Goal: Task Accomplishment & Management: Use online tool/utility

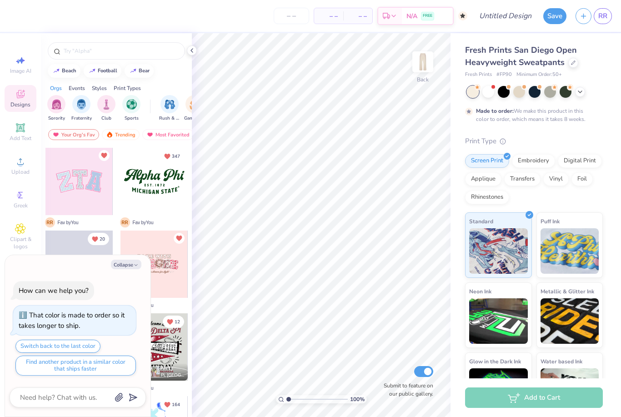
click at [132, 262] on button "Collapse" at bounding box center [126, 265] width 30 height 10
type textarea "x"
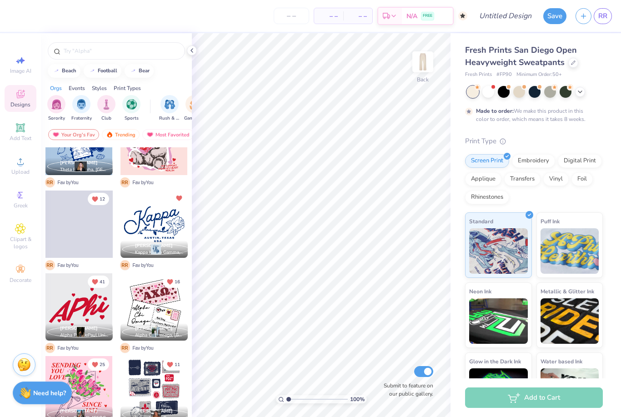
scroll to position [784, 0]
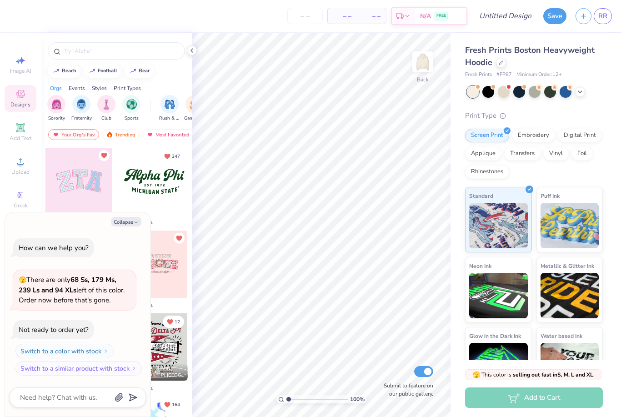
click at [122, 221] on button "Collapse" at bounding box center [126, 222] width 30 height 10
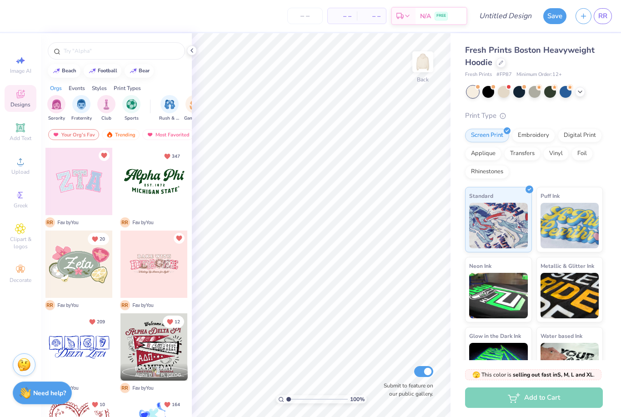
click at [30, 388] on img at bounding box center [25, 393] width 12 height 12
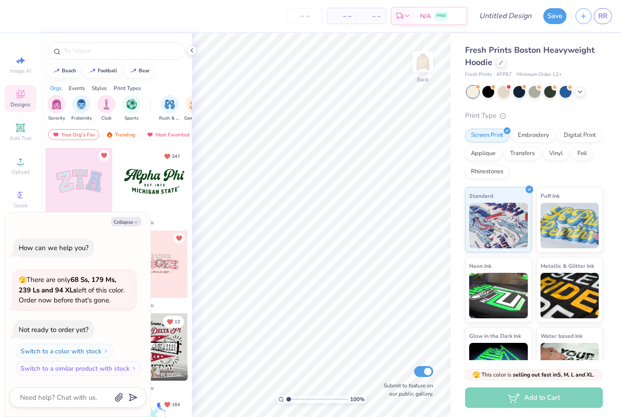
click at [116, 226] on button "Collapse" at bounding box center [126, 222] width 30 height 10
type textarea "x"
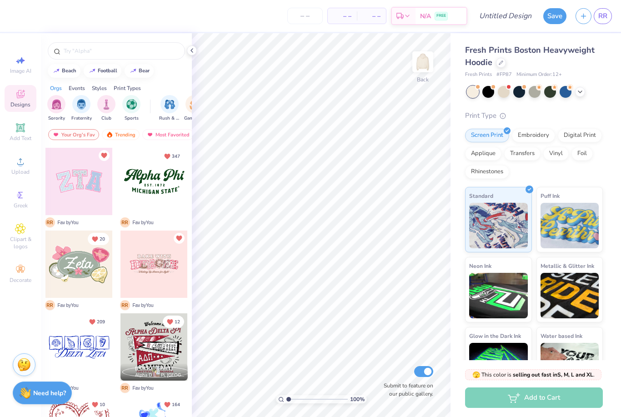
click at [32, 355] on div "Stuck? Our Art team will finish your design for free." at bounding box center [24, 364] width 23 height 23
click at [21, 361] on img at bounding box center [24, 365] width 14 height 14
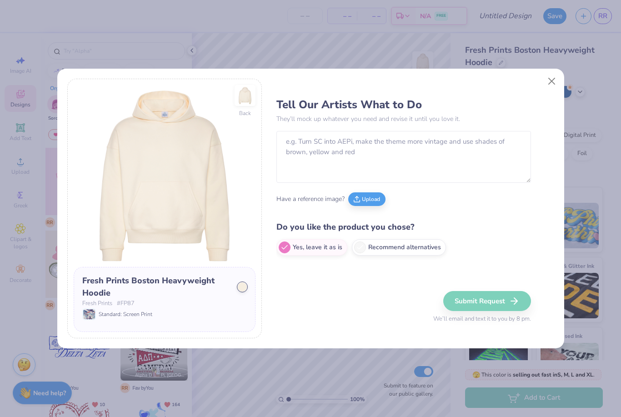
click at [381, 194] on button "Upload" at bounding box center [366, 199] width 37 height 14
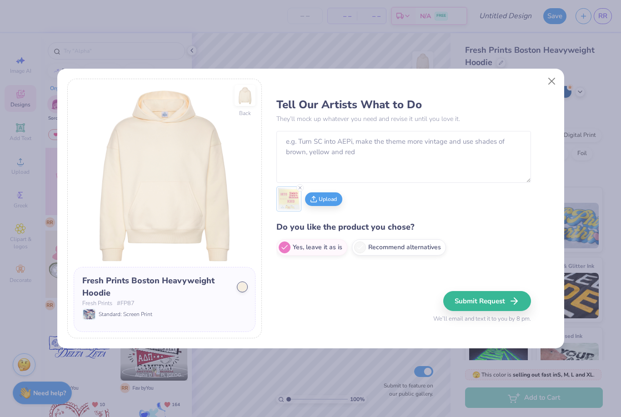
click at [501, 303] on button "Submit Request" at bounding box center [487, 301] width 88 height 20
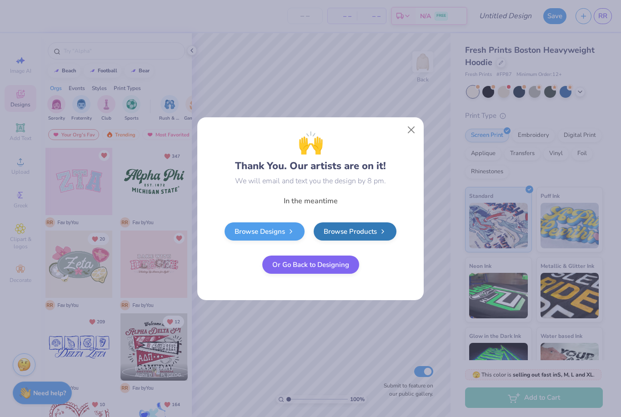
click at [339, 262] on button "Or Go Back to Designing" at bounding box center [310, 265] width 97 height 18
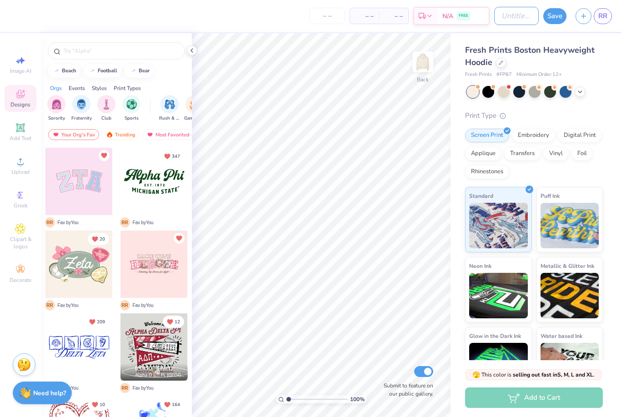
click at [504, 15] on input "Design Title" at bounding box center [516, 16] width 45 height 18
type input "k"
type input "fall kappa"
click at [554, 11] on button "Save" at bounding box center [554, 16] width 23 height 16
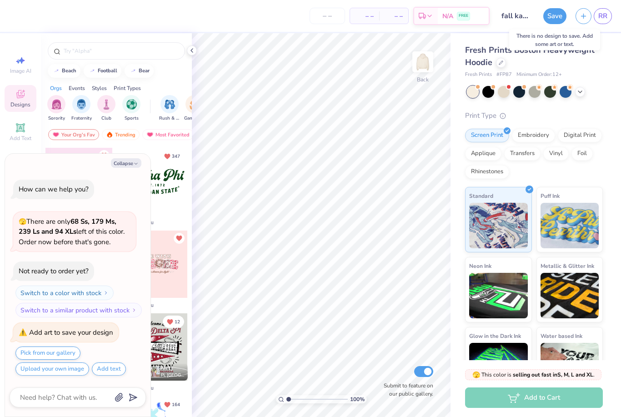
click at [123, 168] on button "Collapse" at bounding box center [126, 163] width 30 height 10
type textarea "x"
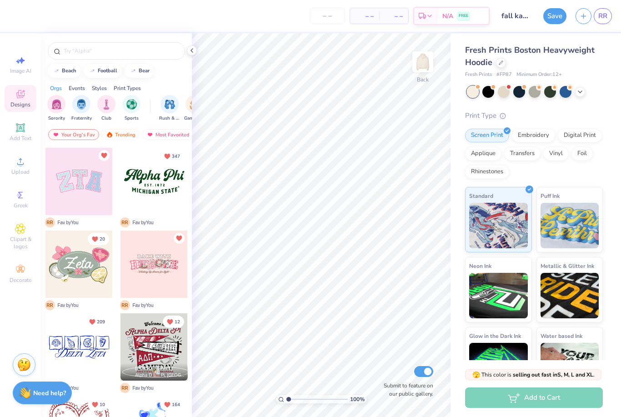
click at [20, 128] on icon at bounding box center [20, 127] width 7 height 7
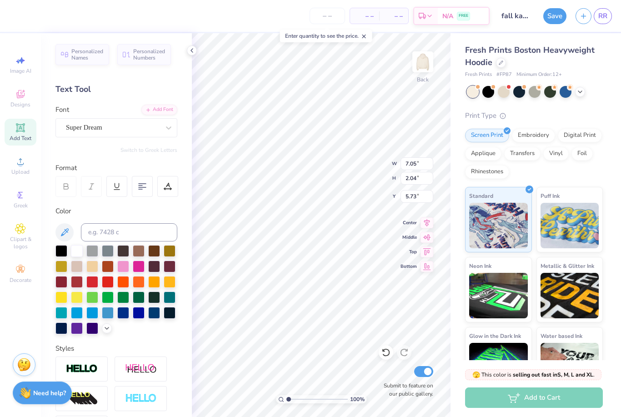
scroll to position [0, 0]
type textarea "kappa"
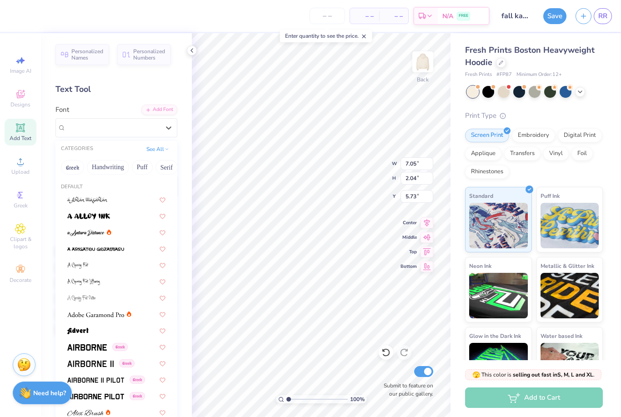
scroll to position [0, 0]
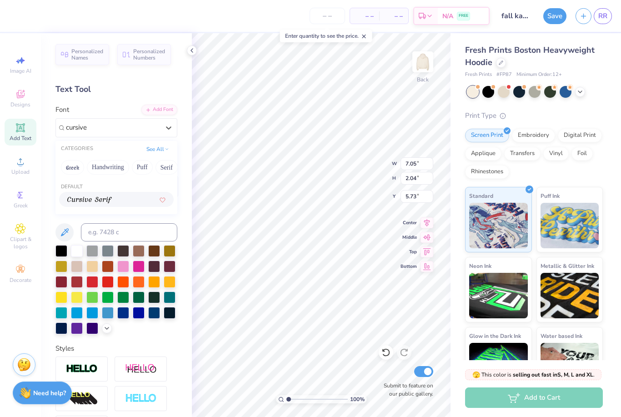
click at [116, 197] on div at bounding box center [116, 200] width 98 height 10
type input "cursive"
click at [120, 273] on div at bounding box center [116, 289] width 122 height 89
click at [122, 266] on div at bounding box center [123, 267] width 12 height 12
click at [104, 327] on icon at bounding box center [106, 328] width 7 height 7
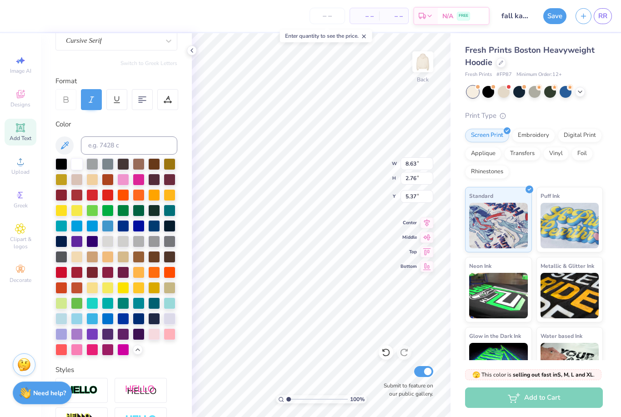
scroll to position [86, 0]
click at [154, 337] on div at bounding box center [154, 335] width 12 height 12
click at [170, 341] on div at bounding box center [170, 335] width 12 height 12
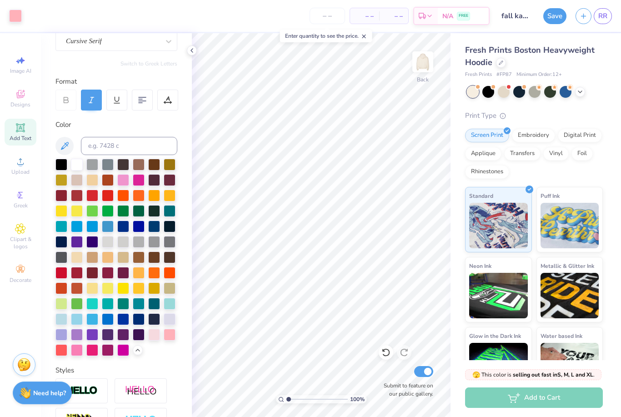
click at [554, 16] on button "Save" at bounding box center [554, 16] width 23 height 16
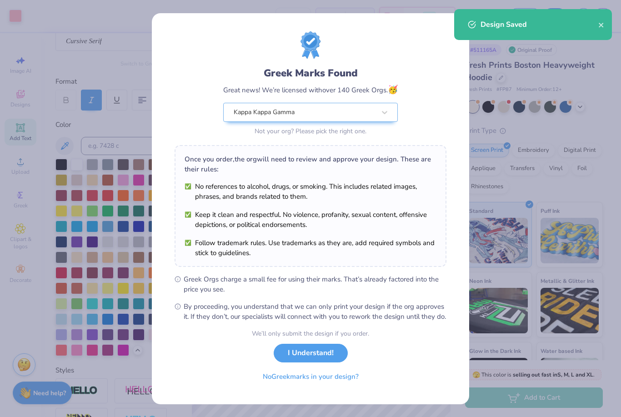
click at [292, 359] on button "I Understand!" at bounding box center [311, 353] width 74 height 19
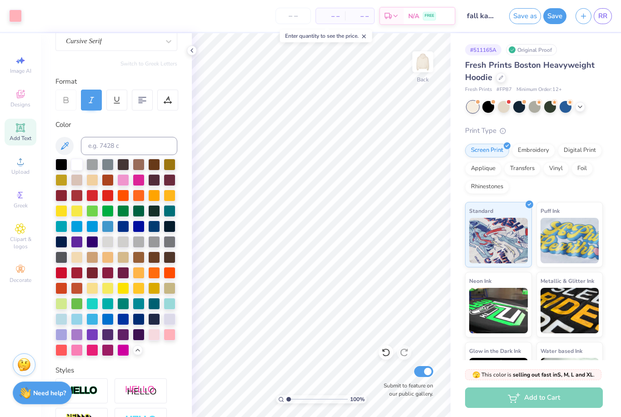
click at [21, 368] on img at bounding box center [24, 365] width 14 height 14
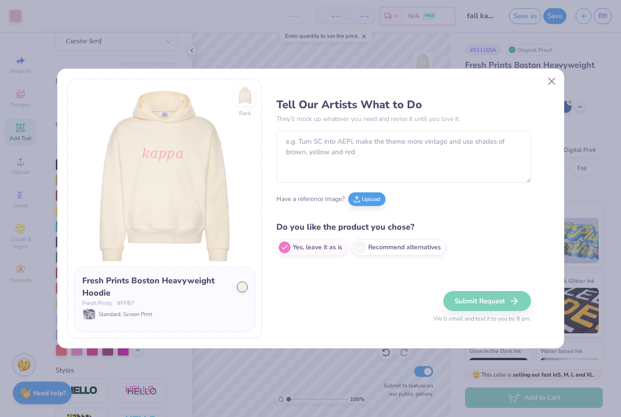
click at [362, 205] on button "Upload" at bounding box center [366, 199] width 37 height 14
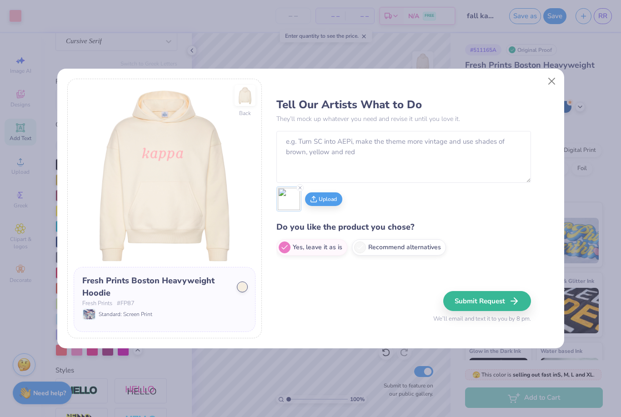
click at [482, 302] on button "Submit Request" at bounding box center [487, 301] width 88 height 20
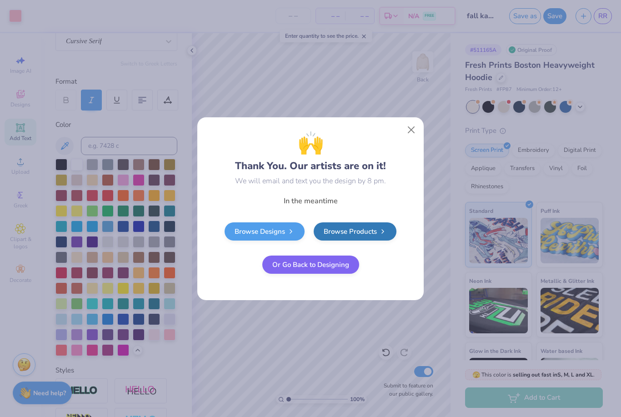
click at [285, 267] on button "Or Go Back to Designing" at bounding box center [310, 265] width 97 height 18
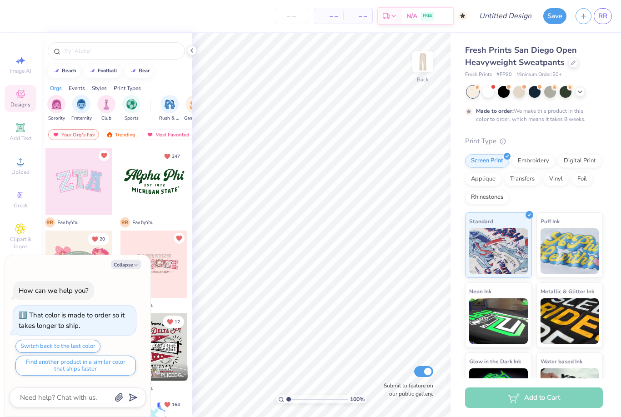
click at [131, 266] on button "Collapse" at bounding box center [126, 265] width 30 height 10
type textarea "x"
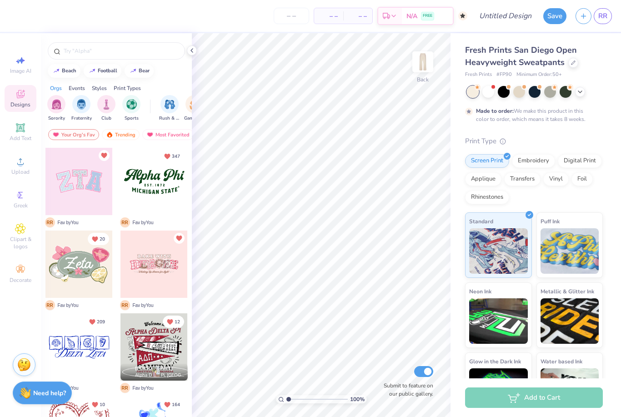
click at [22, 135] on div "Add Text" at bounding box center [21, 132] width 32 height 27
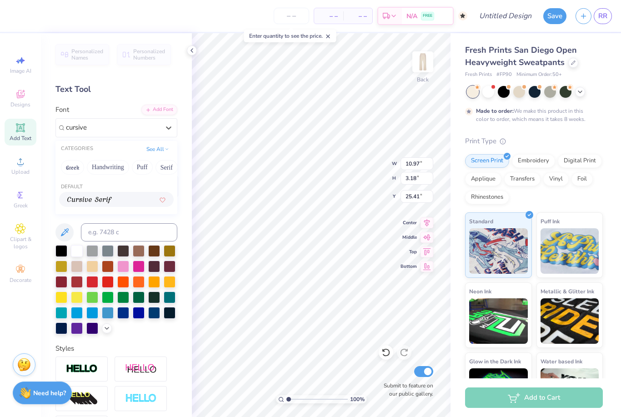
click at [104, 199] on img at bounding box center [89, 200] width 45 height 6
type input "cursive"
type input "10.81"
type input "3.43"
type input "25.28"
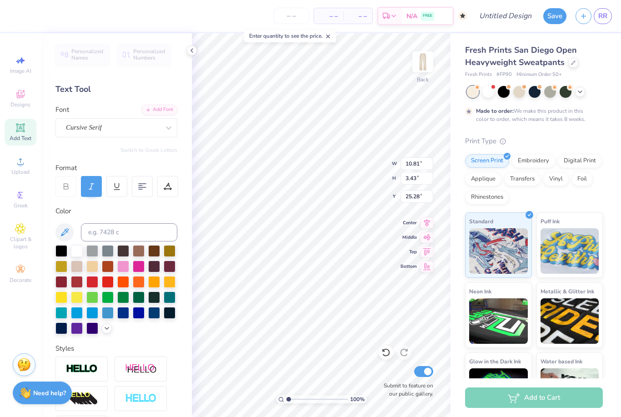
scroll to position [0, 0]
type textarea "kappaT"
type input "7.88"
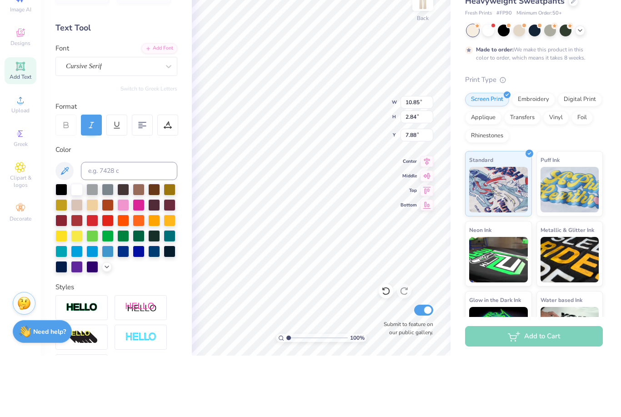
scroll to position [0, 0]
type textarea "T"
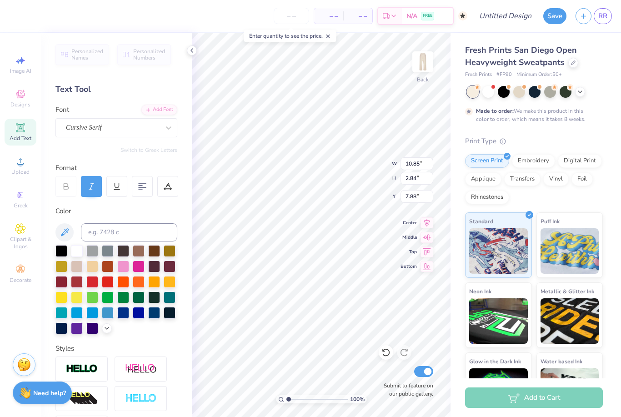
type textarea "kappa"
type input "6.12"
click at [104, 331] on icon at bounding box center [106, 328] width 7 height 7
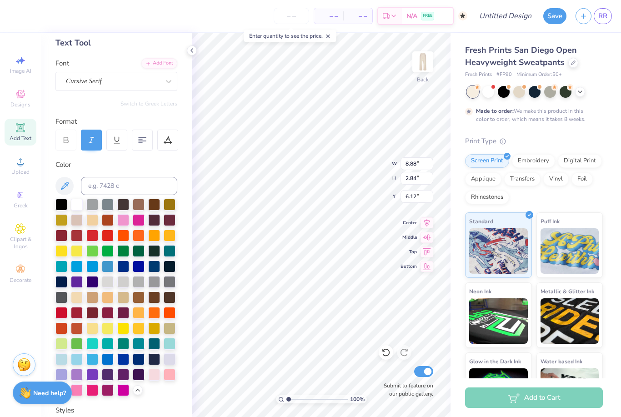
scroll to position [119, 0]
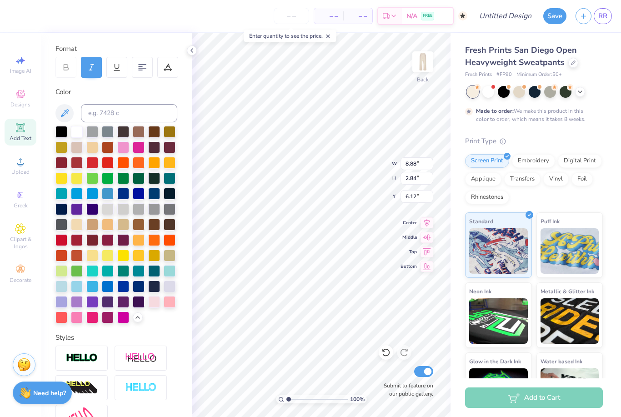
click at [166, 303] on div at bounding box center [170, 302] width 12 height 12
type input "4.72"
click at [514, 20] on input "Design Title" at bounding box center [516, 16] width 45 height 18
type input "fall kappa"
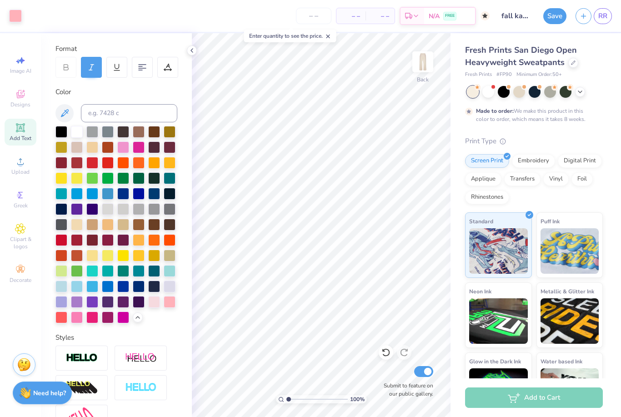
click at [552, 13] on button "Save" at bounding box center [554, 16] width 23 height 16
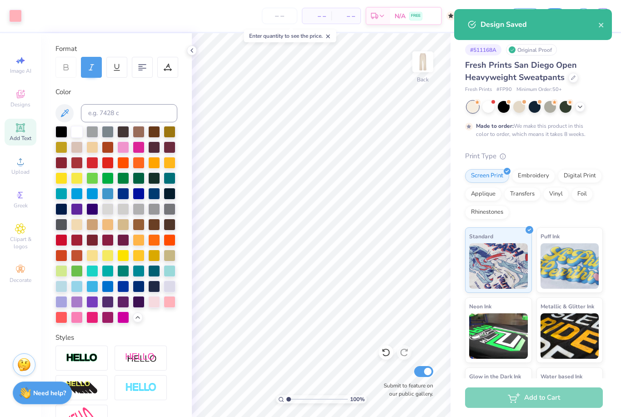
click at [23, 368] on img at bounding box center [24, 365] width 14 height 14
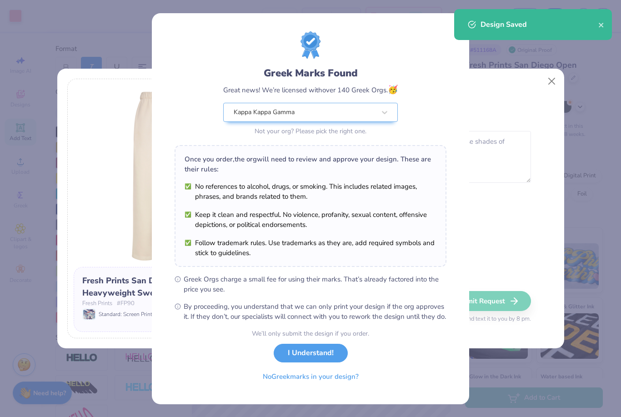
click at [327, 358] on button "I Understand!" at bounding box center [311, 353] width 74 height 19
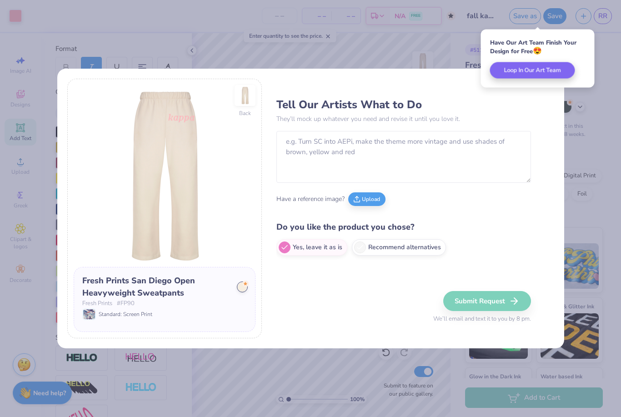
click at [368, 204] on button "Upload" at bounding box center [366, 199] width 37 height 14
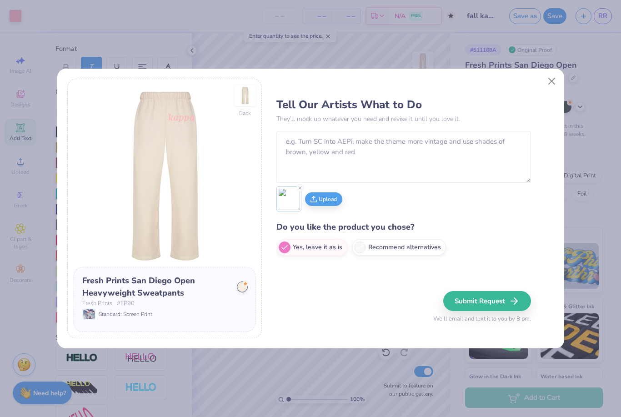
click at [501, 301] on button "Submit Request" at bounding box center [487, 301] width 88 height 20
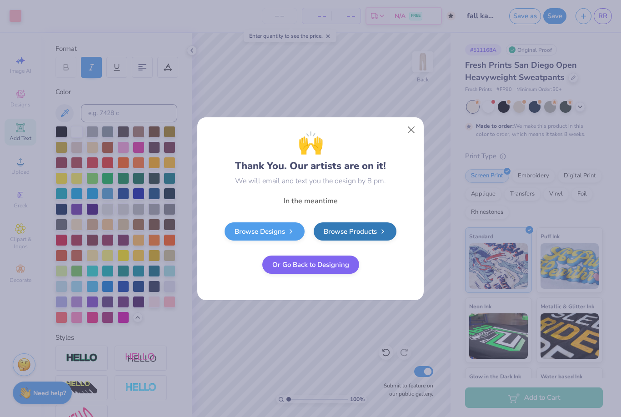
click at [312, 259] on button "Or Go Back to Designing" at bounding box center [310, 265] width 97 height 18
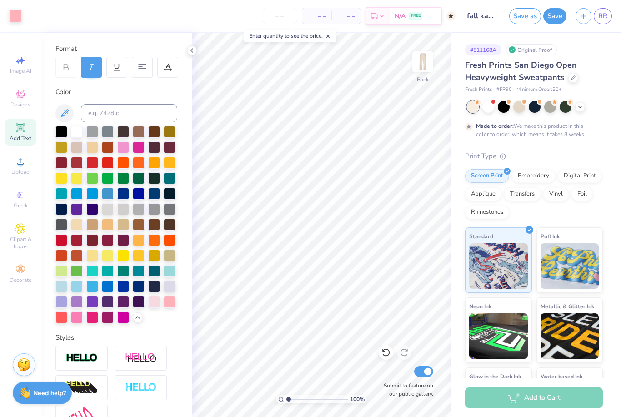
click at [598, 14] on link "RR" at bounding box center [603, 16] width 18 height 16
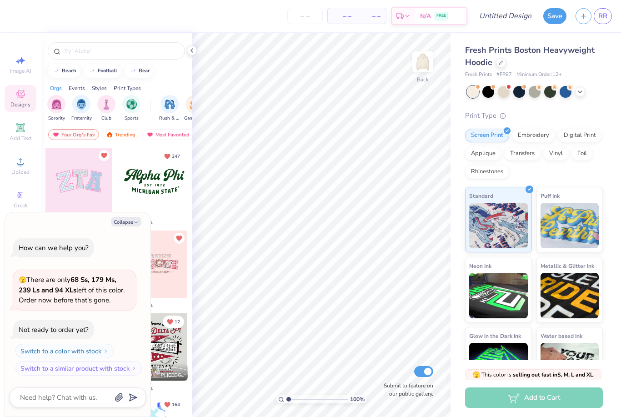
click at [131, 222] on button "Collapse" at bounding box center [126, 222] width 30 height 10
type textarea "x"
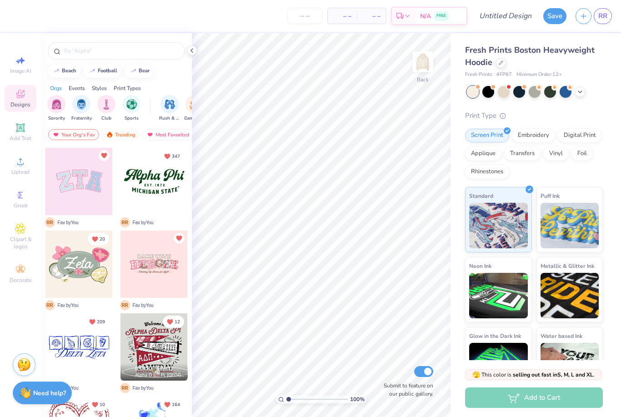
click at [22, 126] on icon at bounding box center [20, 127] width 11 height 11
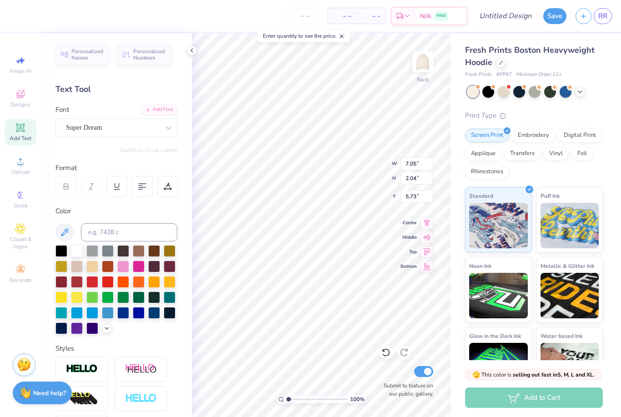
scroll to position [0, 0]
type textarea "1870"
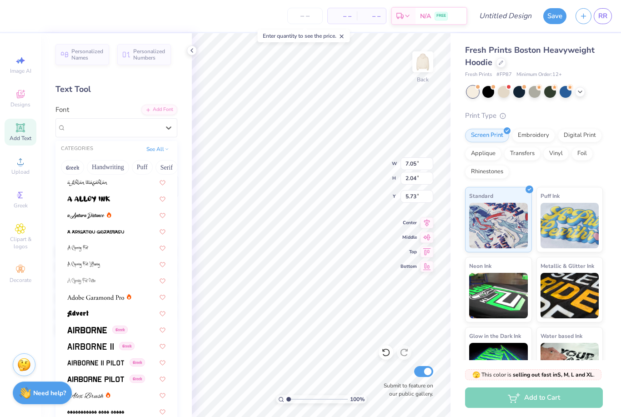
scroll to position [20, 0]
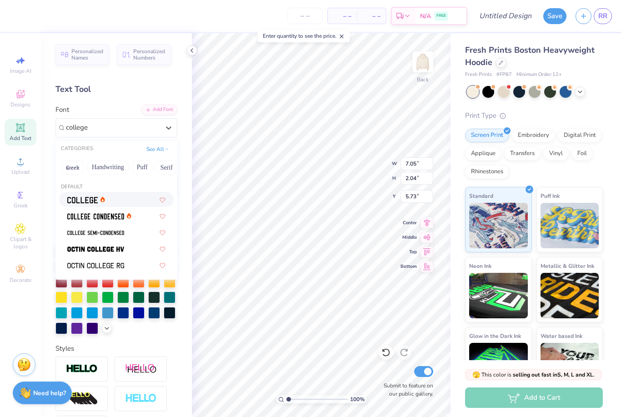
click at [129, 197] on div at bounding box center [116, 200] width 98 height 10
type input "college"
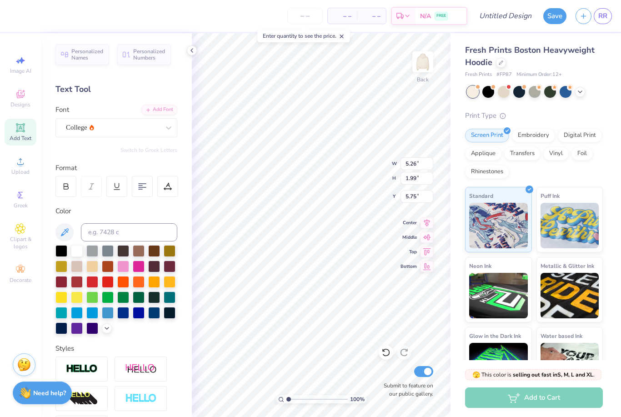
click at [98, 327] on div at bounding box center [92, 328] width 12 height 12
click at [104, 331] on icon at bounding box center [106, 328] width 7 height 7
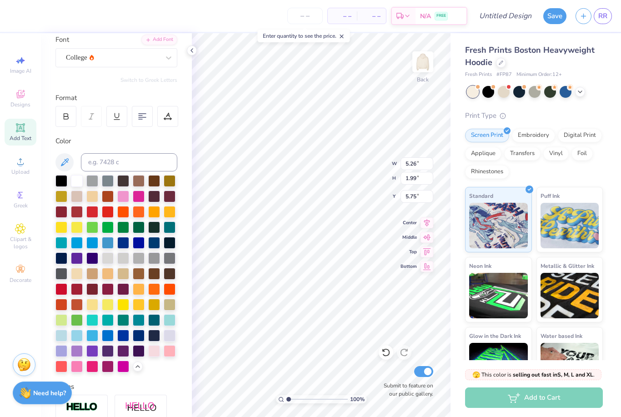
scroll to position [92, 0]
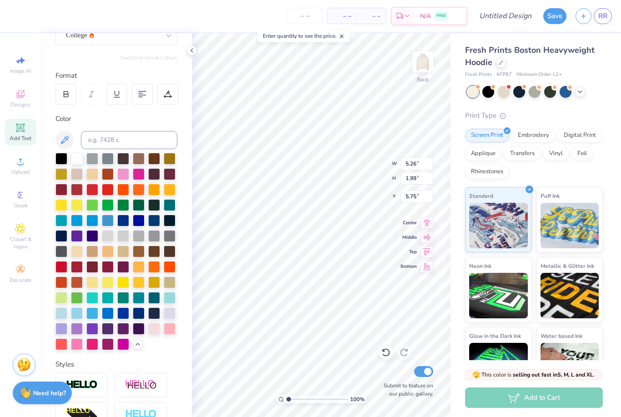
click at [168, 335] on div at bounding box center [170, 329] width 12 height 12
type input "6.75"
type input "8.71"
type input "3.29"
type input "8.34"
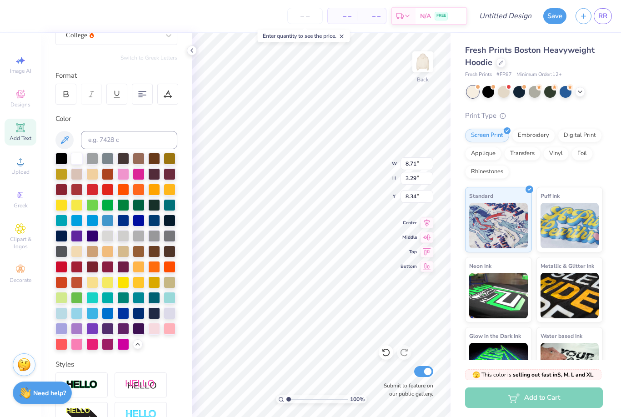
type input "8.29"
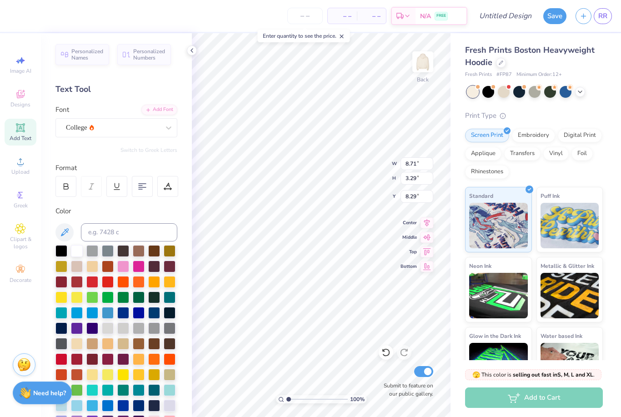
scroll to position [0, 0]
click at [66, 188] on icon at bounding box center [66, 186] width 8 height 8
click at [421, 66] on img at bounding box center [423, 62] width 18 height 18
click at [20, 136] on div "Add Text" at bounding box center [21, 132] width 32 height 27
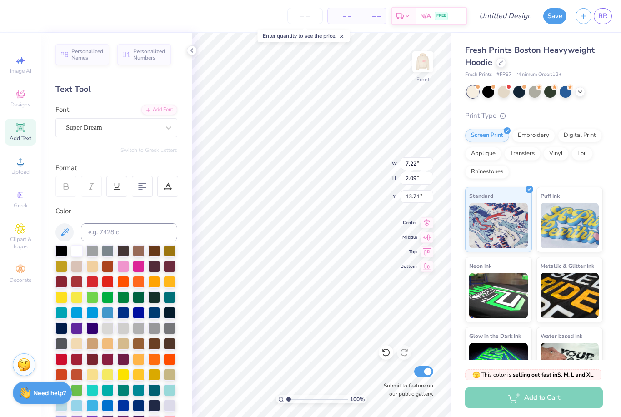
type input "7.34"
type textarea "KAPPA KAPPA GAMMA"
type input "8.20"
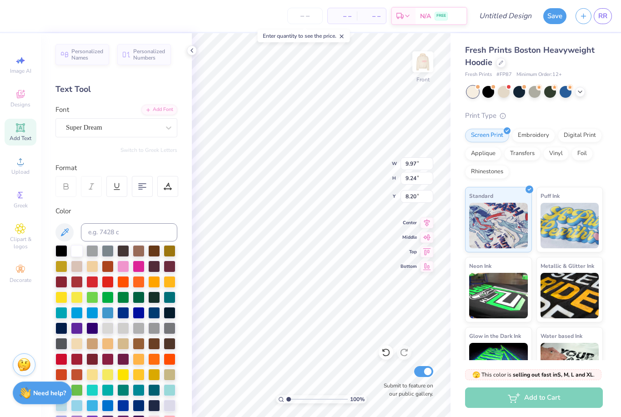
type input "9.04"
click at [133, 187] on div at bounding box center [142, 186] width 21 height 21
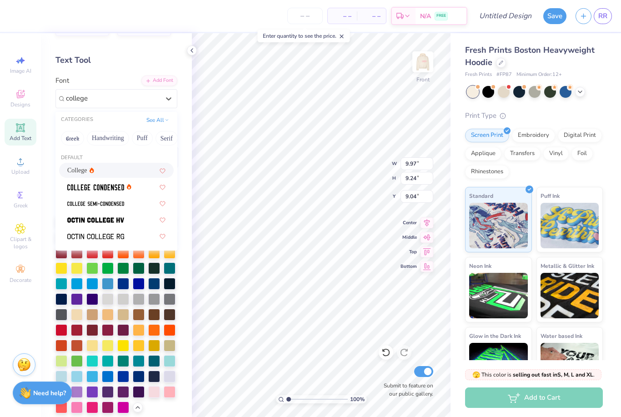
scroll to position [30, 0]
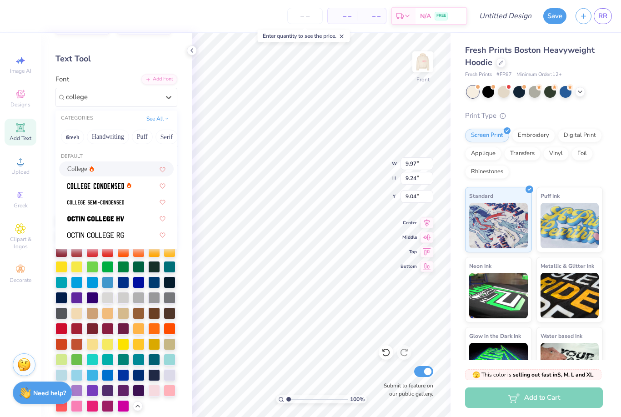
click at [81, 216] on img at bounding box center [95, 219] width 57 height 6
type input "college"
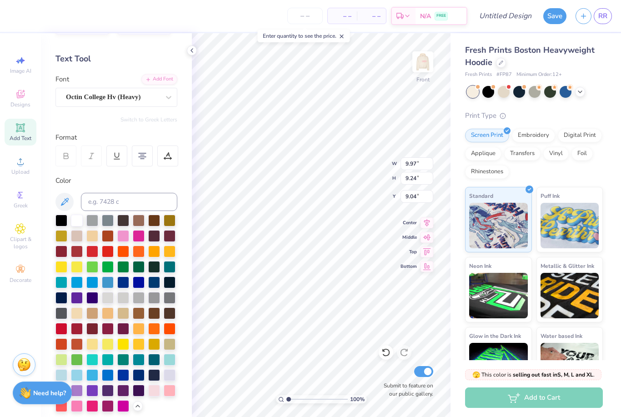
type input "9.02"
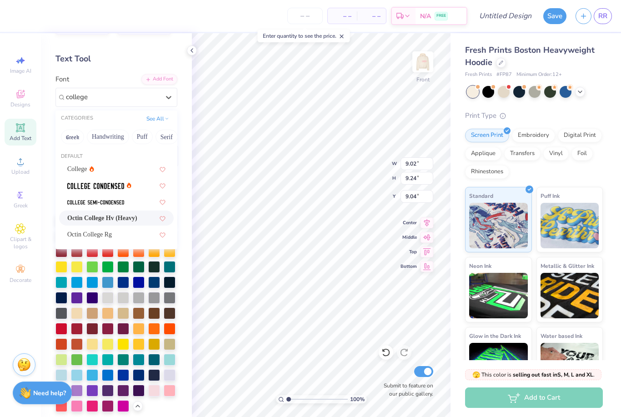
click at [81, 168] on span "College" at bounding box center [77, 169] width 20 height 10
type input "college"
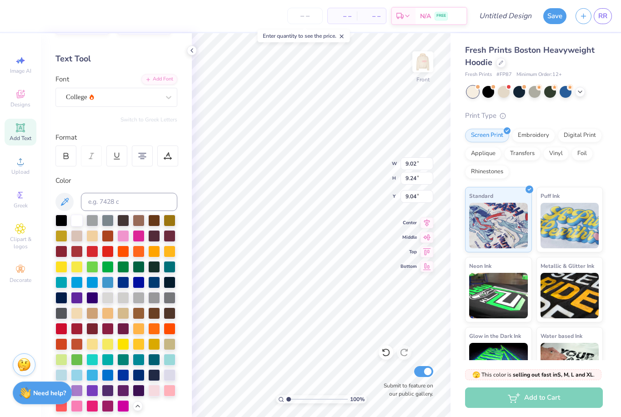
type input "9.03"
type input "9.19"
type input "9.06"
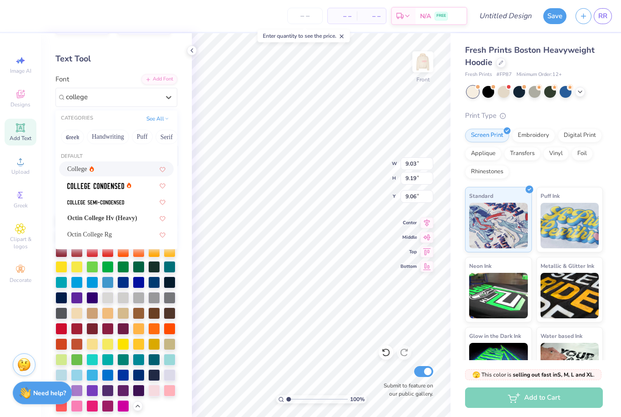
click at [91, 183] on img at bounding box center [95, 186] width 57 height 6
type input "college"
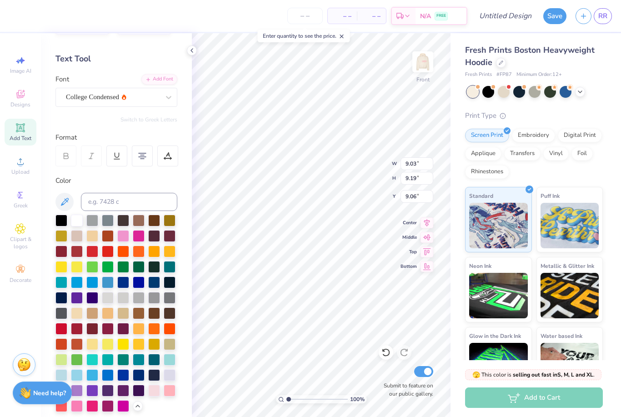
type input "7.57"
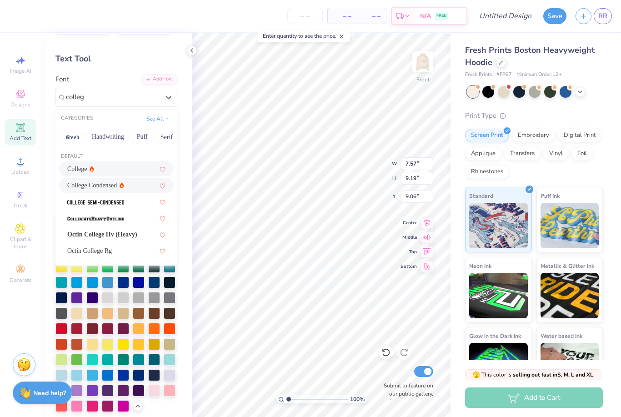
click at [83, 236] on span "Octin College Hv (Heavy)" at bounding box center [102, 235] width 70 height 10
type input "colleg"
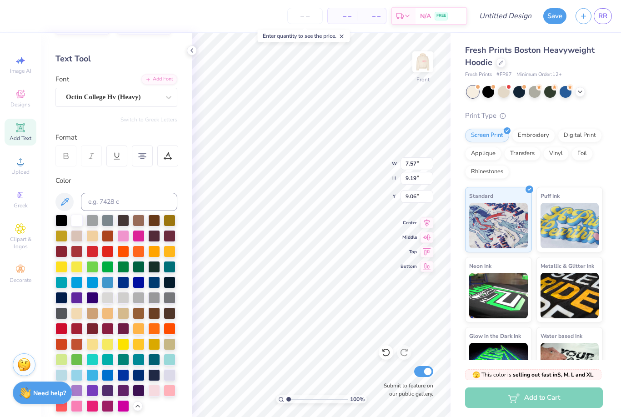
type input "9.02"
type input "9.24"
type input "9.04"
click at [422, 59] on img at bounding box center [423, 62] width 18 height 18
click at [420, 69] on img at bounding box center [423, 62] width 18 height 18
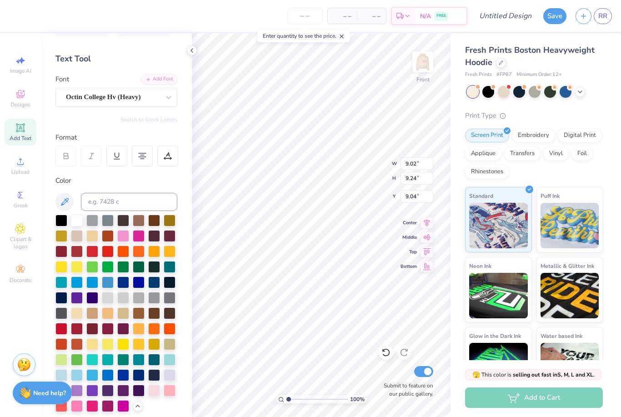
click at [172, 392] on div at bounding box center [170, 391] width 12 height 12
type input "6.67"
type input "14.04"
type input "14.39"
type input "7.55"
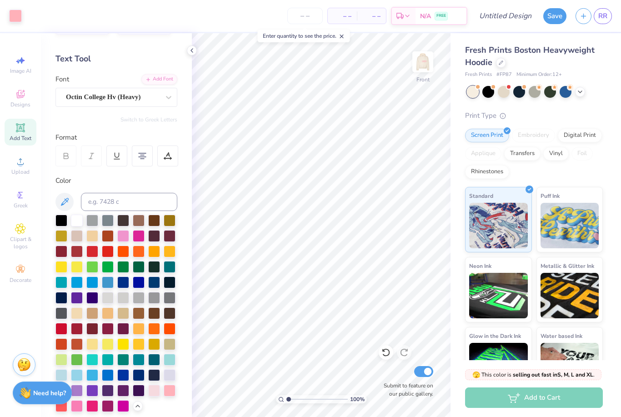
click at [18, 133] on icon at bounding box center [20, 127] width 11 height 11
type textarea "kappa kappa gamma"
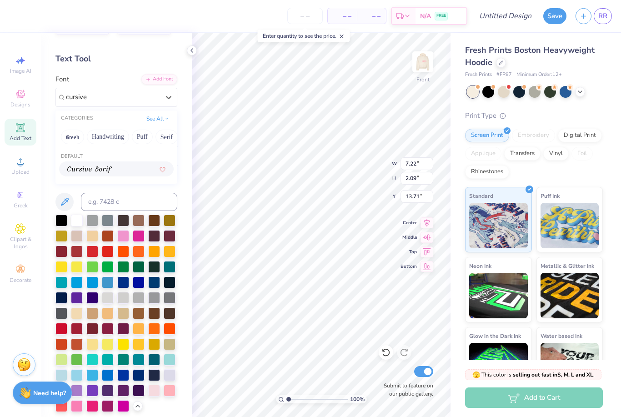
click at [123, 166] on div at bounding box center [116, 169] width 98 height 10
type input "cursive"
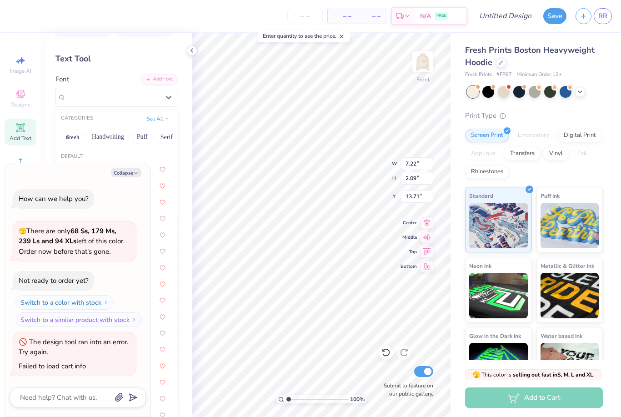
click at [130, 171] on button "Collapse" at bounding box center [126, 173] width 30 height 10
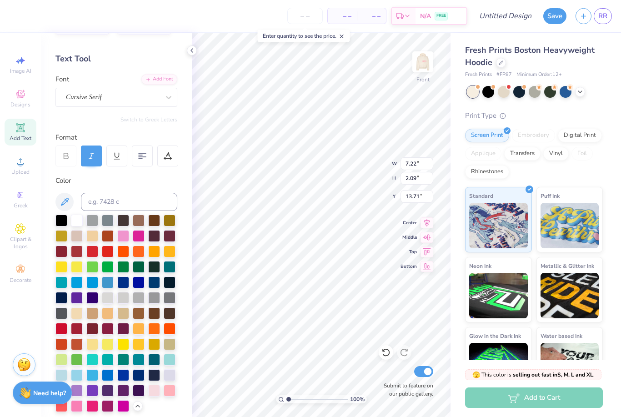
type textarea "x"
type input "10.89"
type input "10.01"
type input "9.74"
click at [134, 176] on div "Color" at bounding box center [116, 181] width 122 height 10
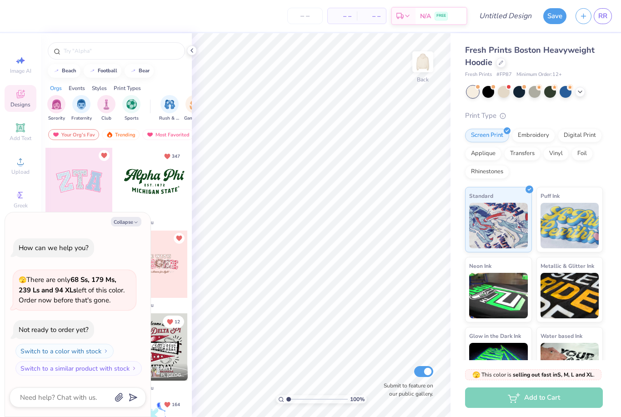
click at [194, 55] on div at bounding box center [192, 50] width 10 height 10
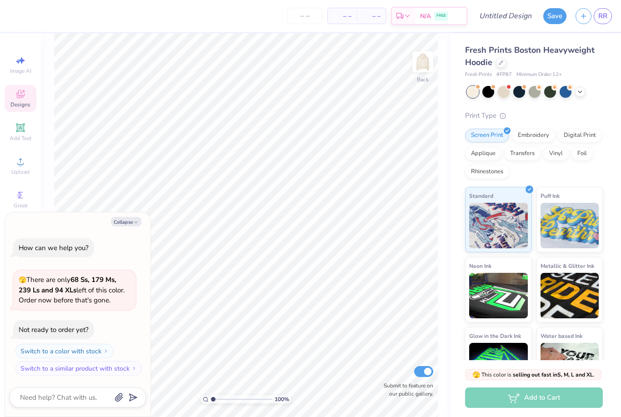
click at [127, 226] on button "Collapse" at bounding box center [126, 222] width 30 height 10
type textarea "x"
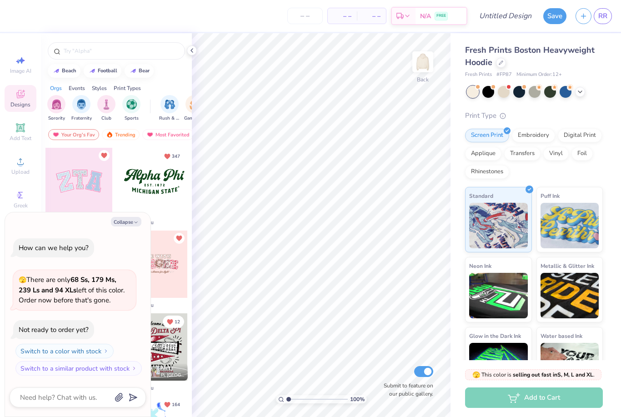
click at [123, 220] on button "Collapse" at bounding box center [126, 222] width 30 height 10
type textarea "x"
